Goal: Navigation & Orientation: Find specific page/section

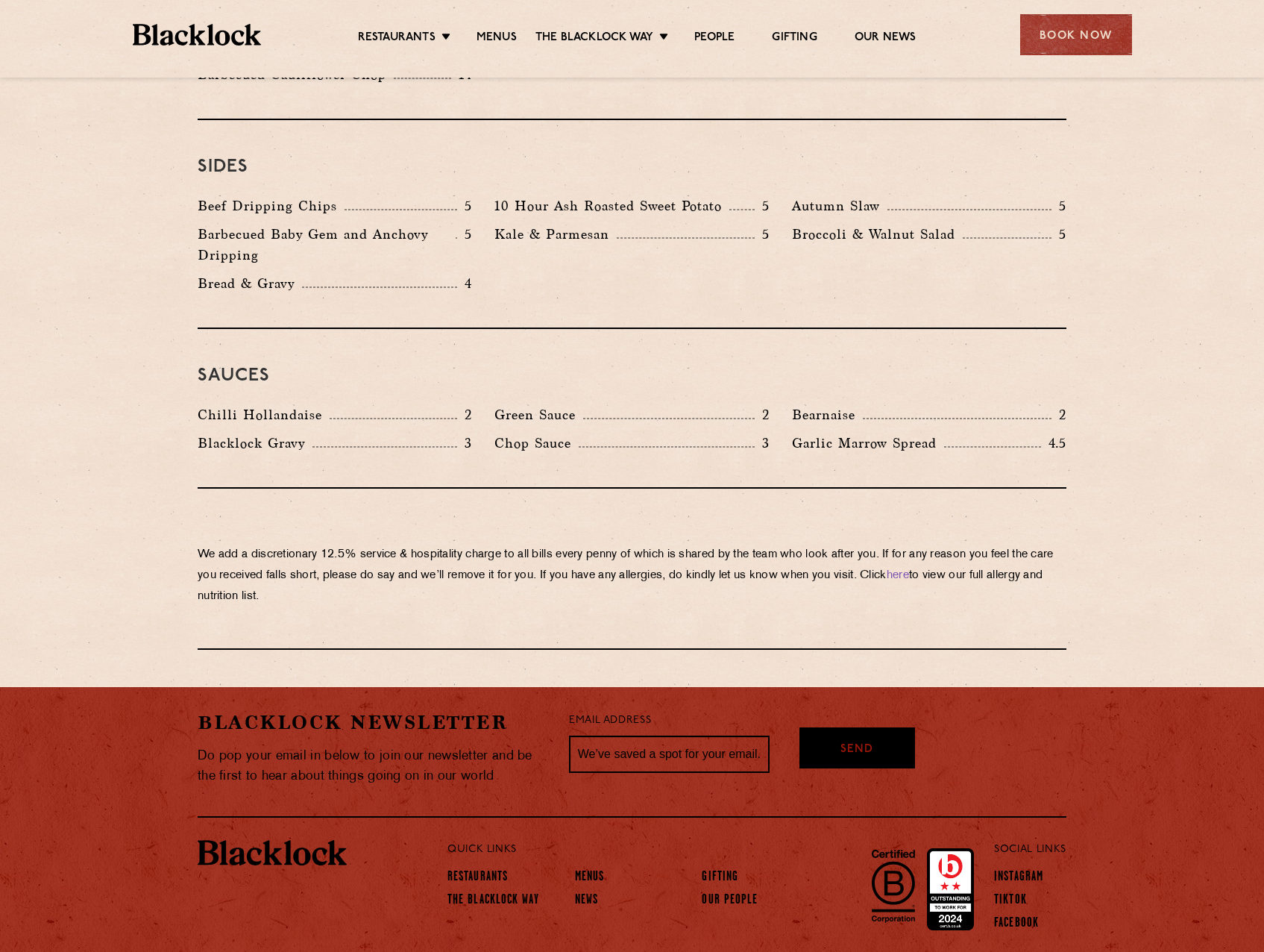
scroll to position [2265, 0]
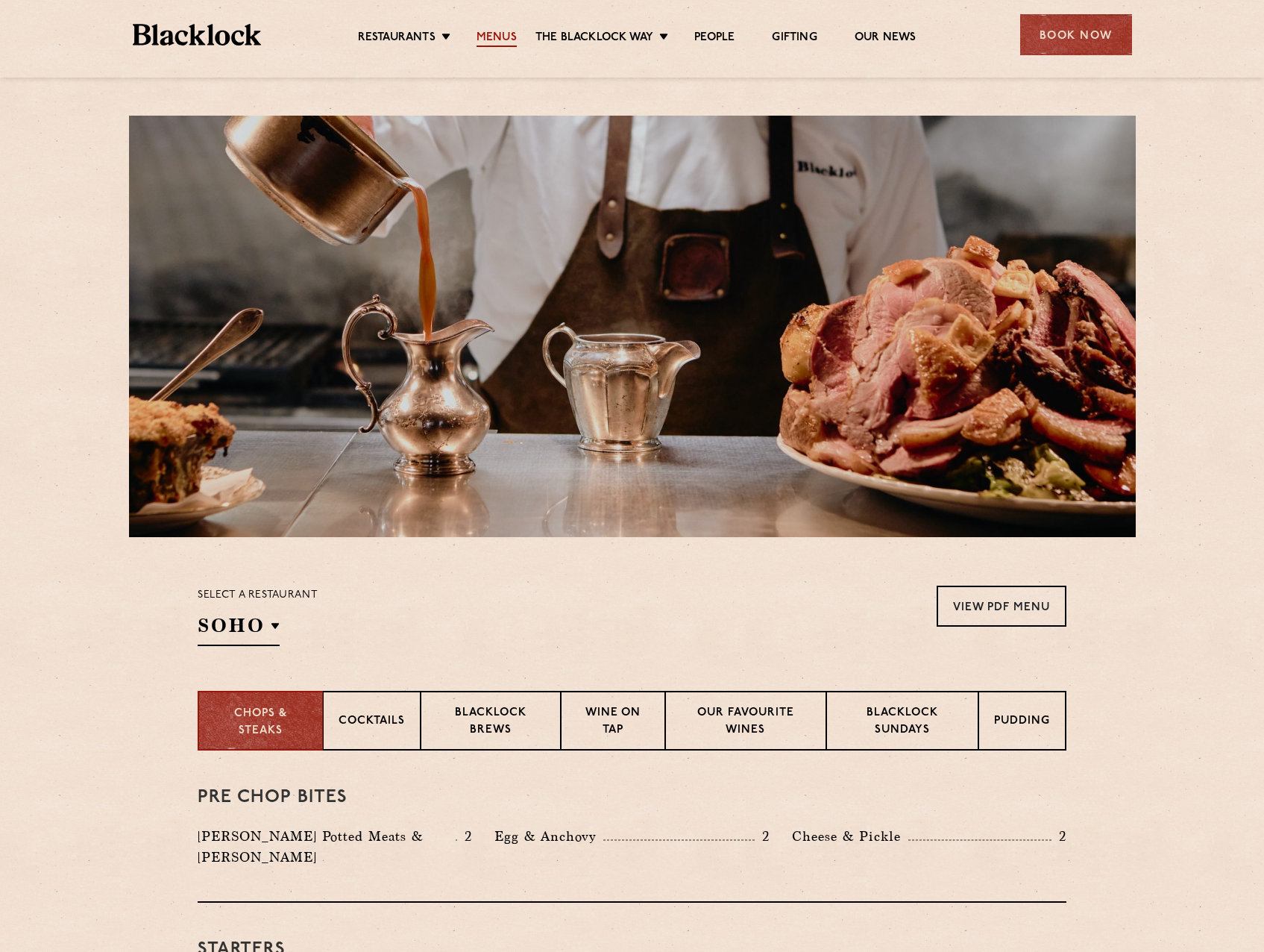
click at [497, 38] on link "Menus" at bounding box center [497, 39] width 40 height 17
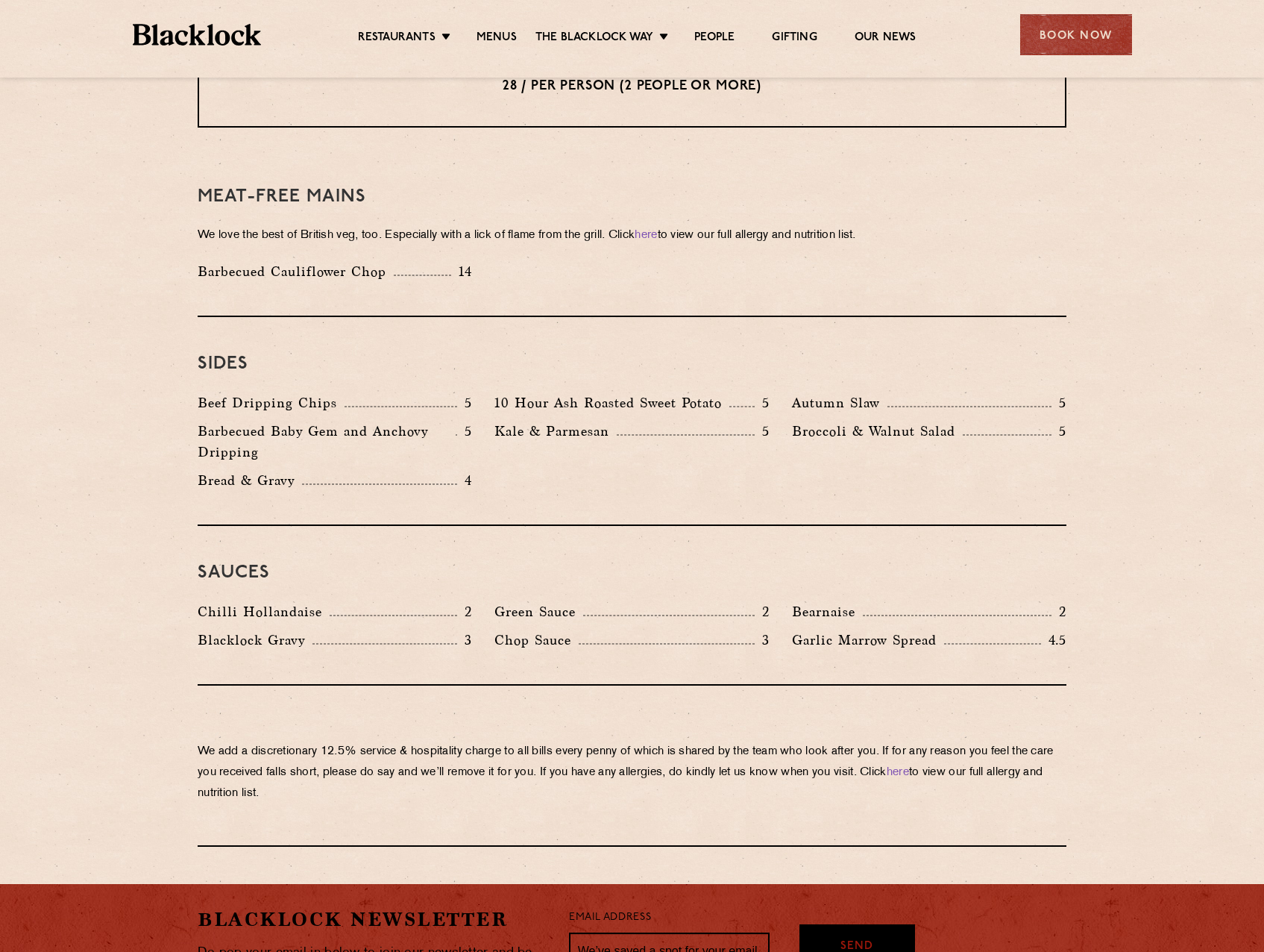
scroll to position [2089, 0]
